Goal: Find specific page/section

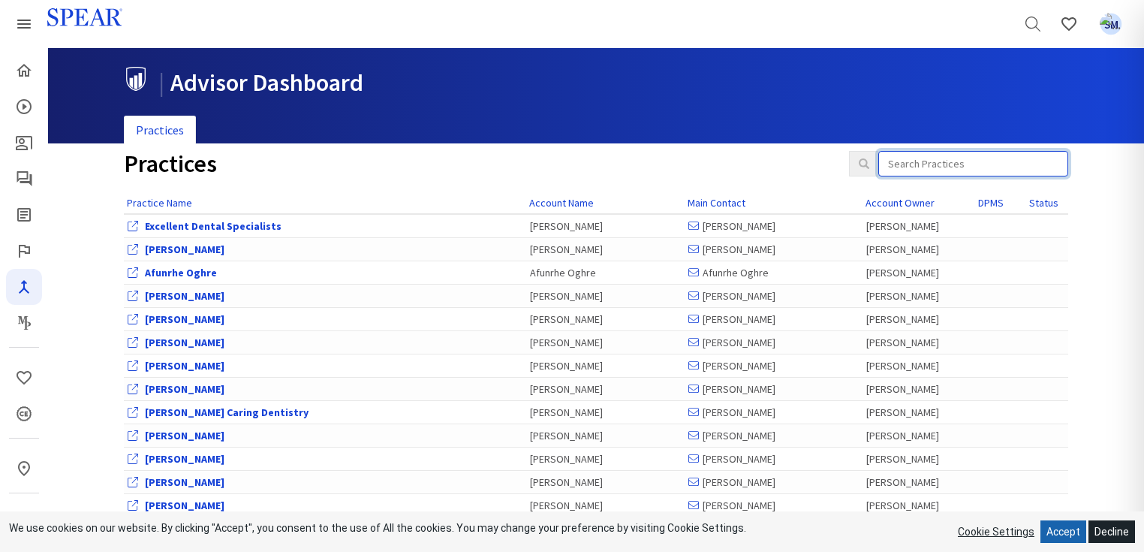
click at [934, 166] on input "search" at bounding box center [973, 164] width 190 height 26
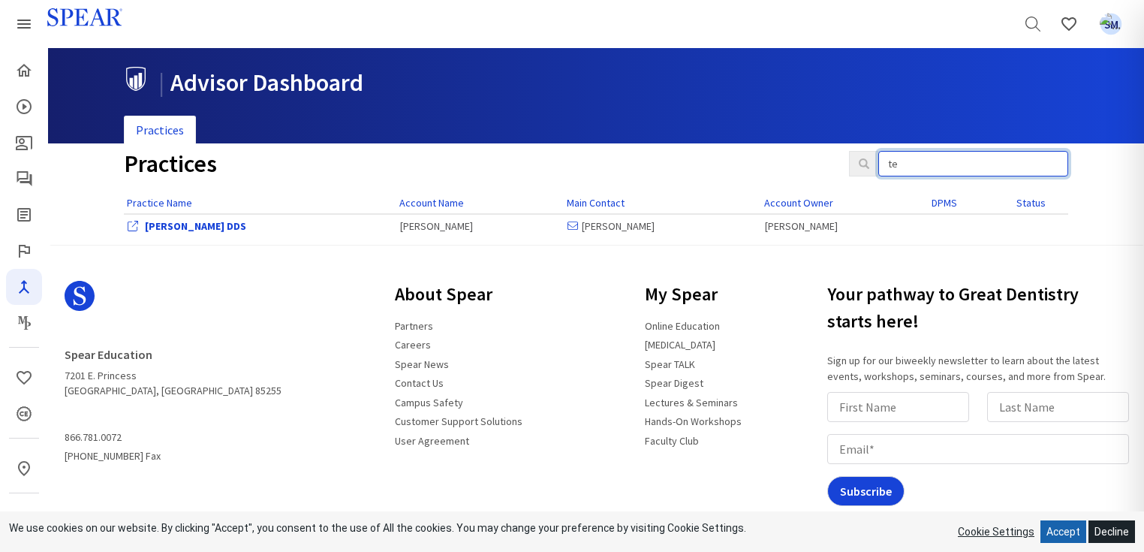
type input "t"
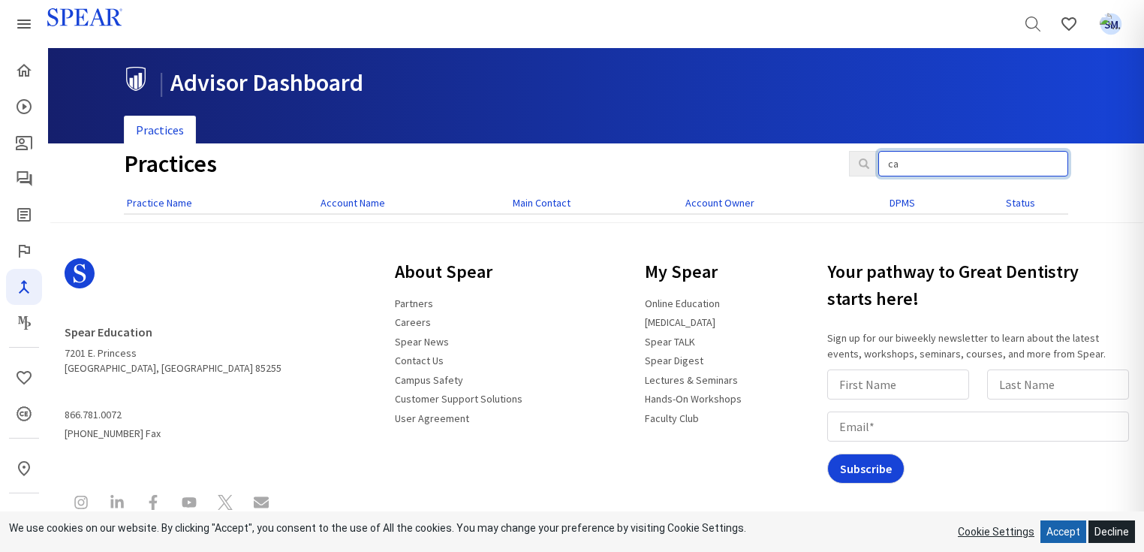
type input "c"
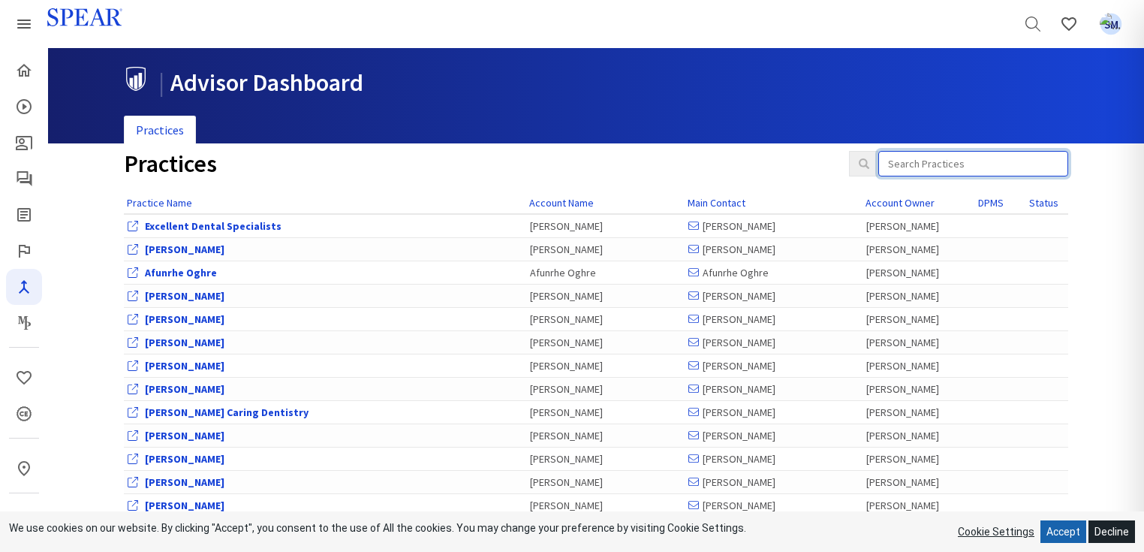
click at [927, 162] on input "search" at bounding box center [973, 164] width 190 height 26
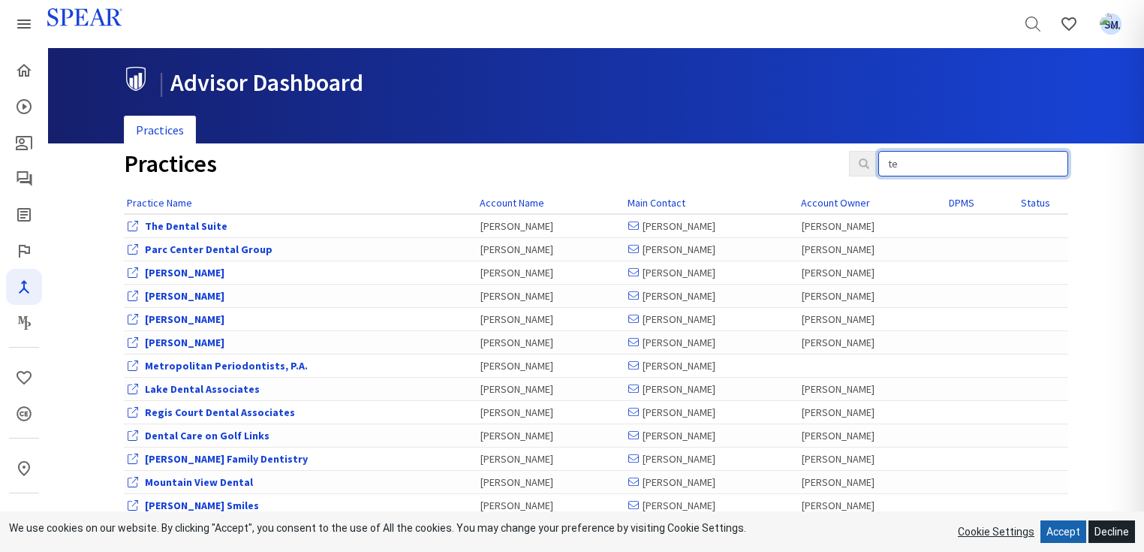
type input "t"
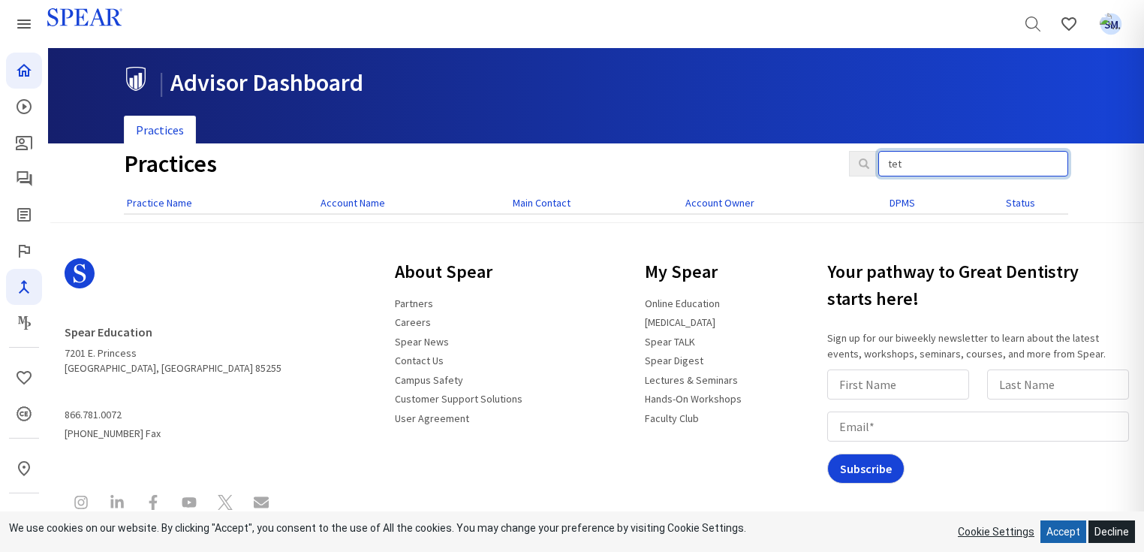
type input "tet"
drag, startPoint x: 958, startPoint y: 163, endPoint x: 887, endPoint y: 162, distance: 71.3
click at [887, 162] on input "tet" at bounding box center [973, 164] width 190 height 26
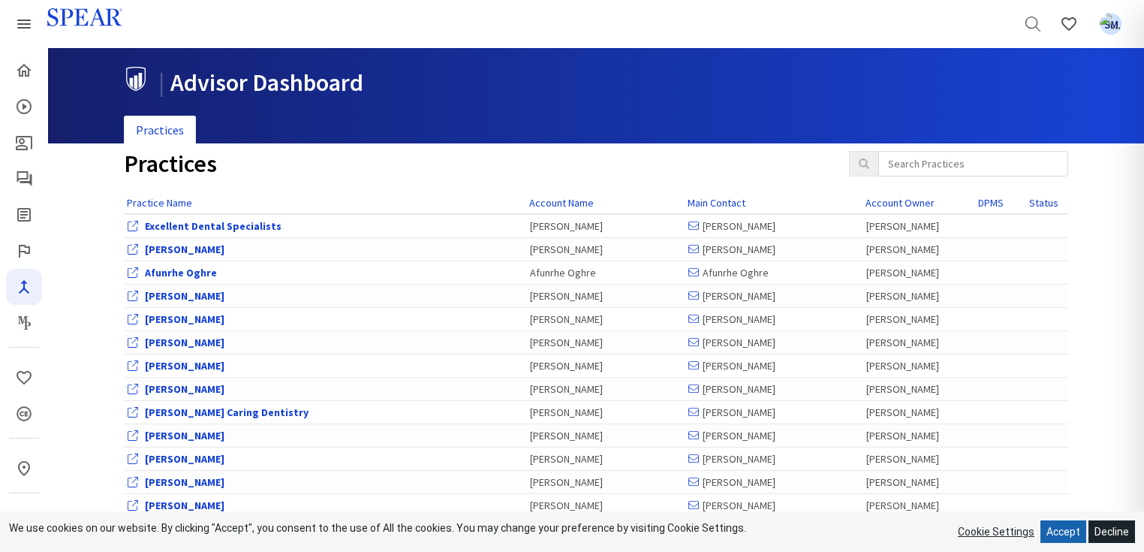
click at [892, 21] on header "Search Favorites My Profile SM" at bounding box center [572, 24] width 1144 height 48
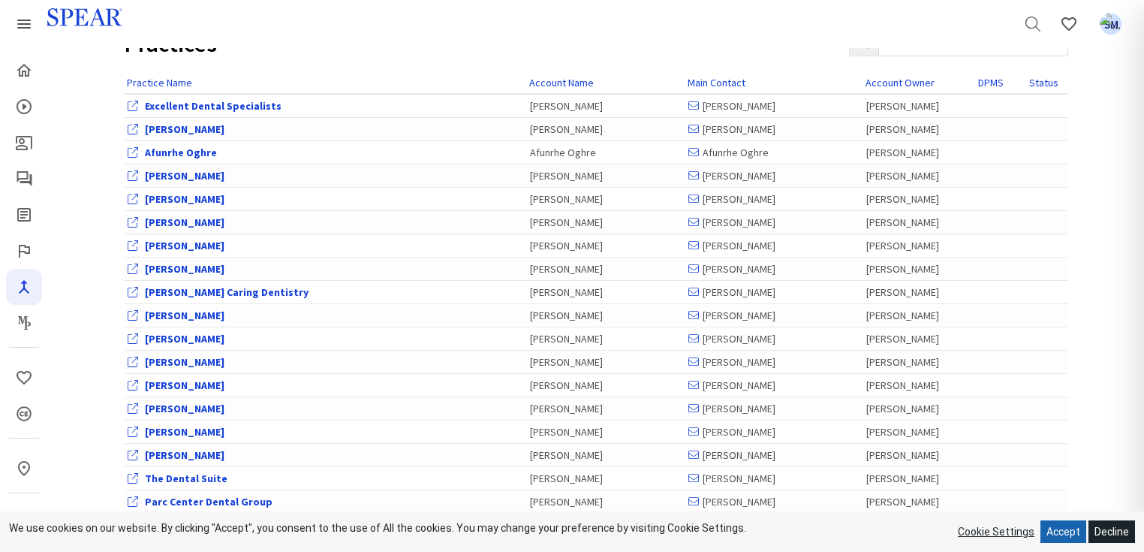
click at [811, 22] on header "Search Favorites My Profile SM" at bounding box center [572, 24] width 1144 height 48
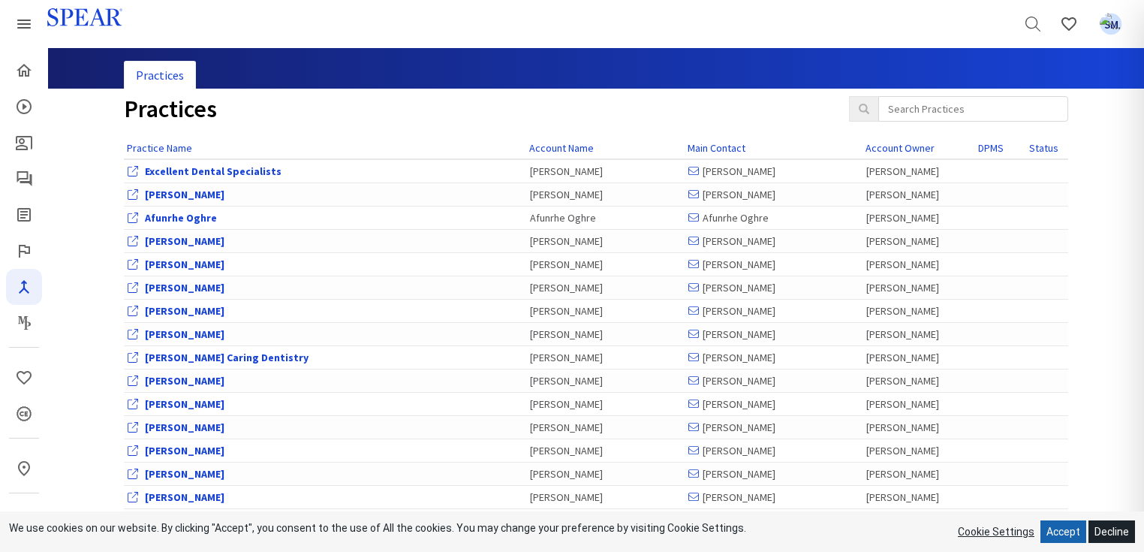
scroll to position [0, 0]
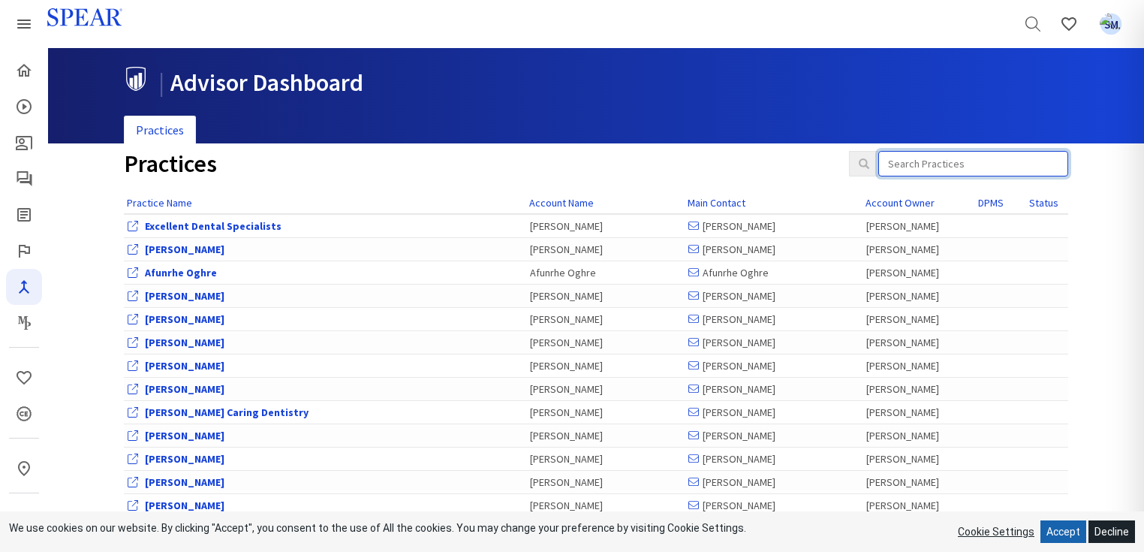
click at [986, 164] on input "search" at bounding box center [973, 164] width 190 height 26
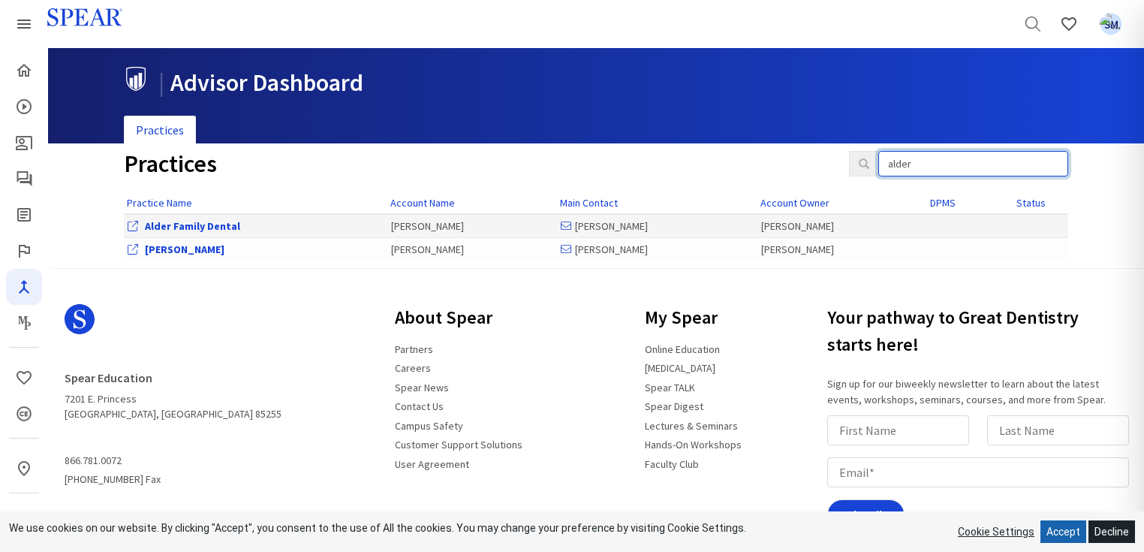
type input "alder"
click at [186, 228] on link "Alder Family Dental" at bounding box center [192, 226] width 95 height 14
